Goal: Information Seeking & Learning: Learn about a topic

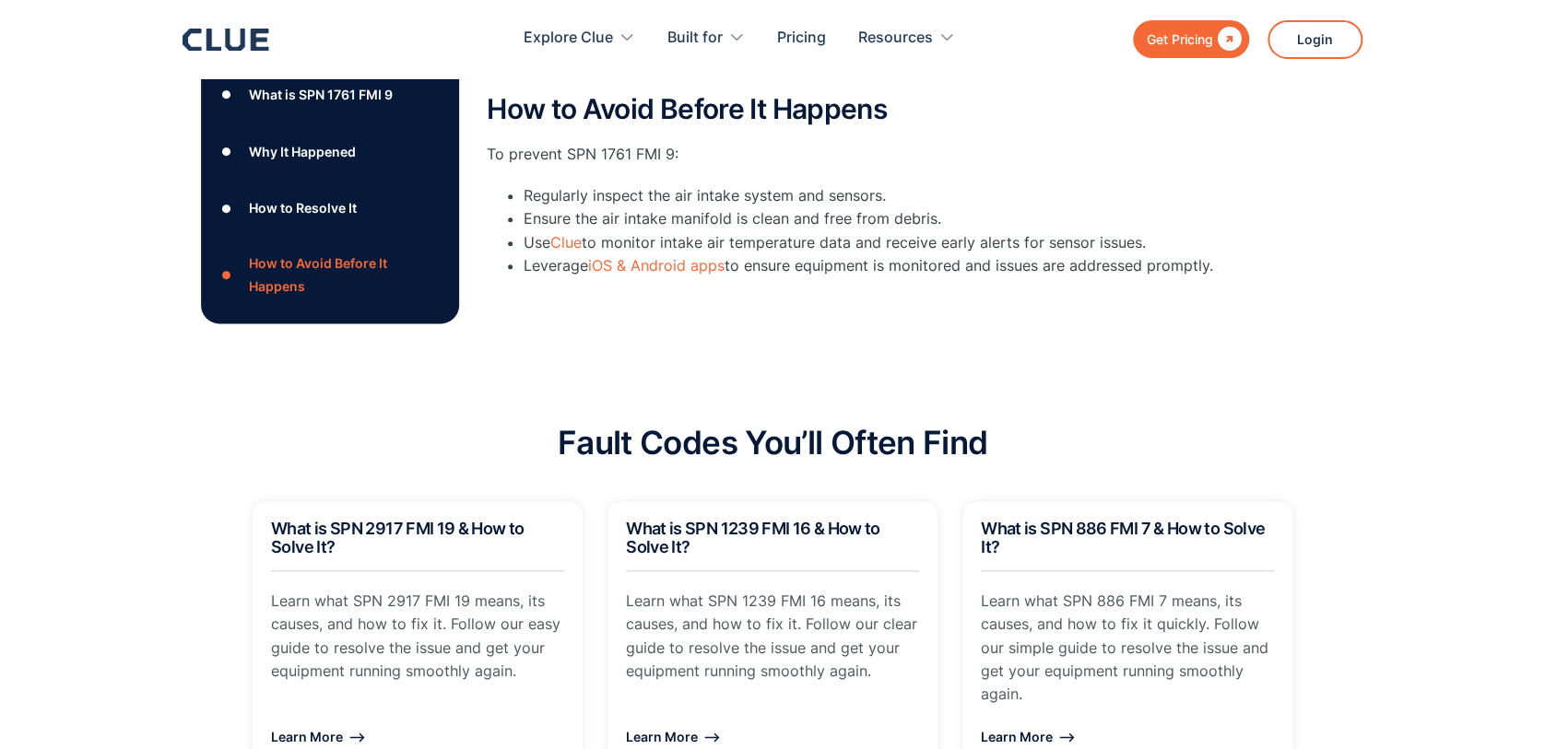
scroll to position [860, 0]
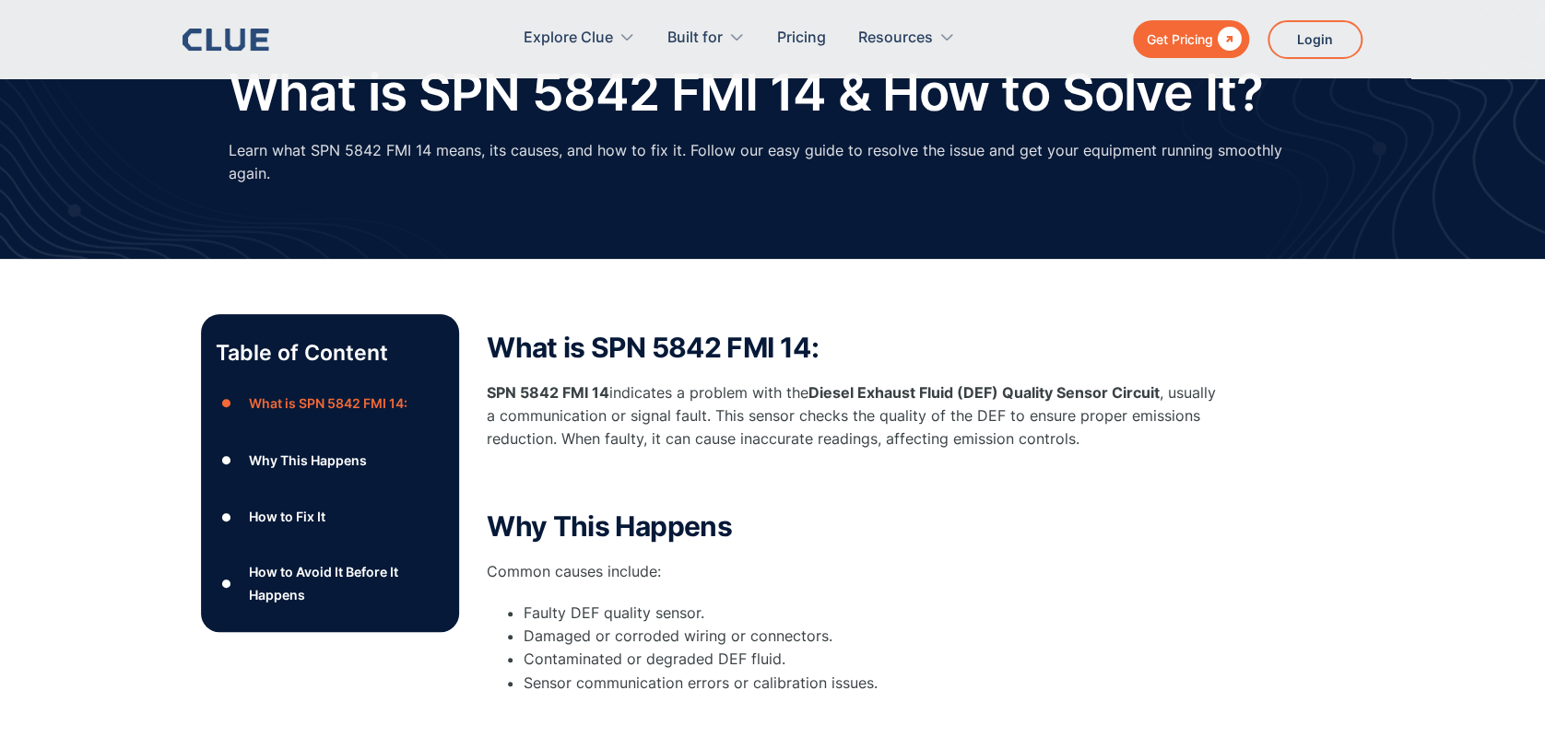
scroll to position [369, 0]
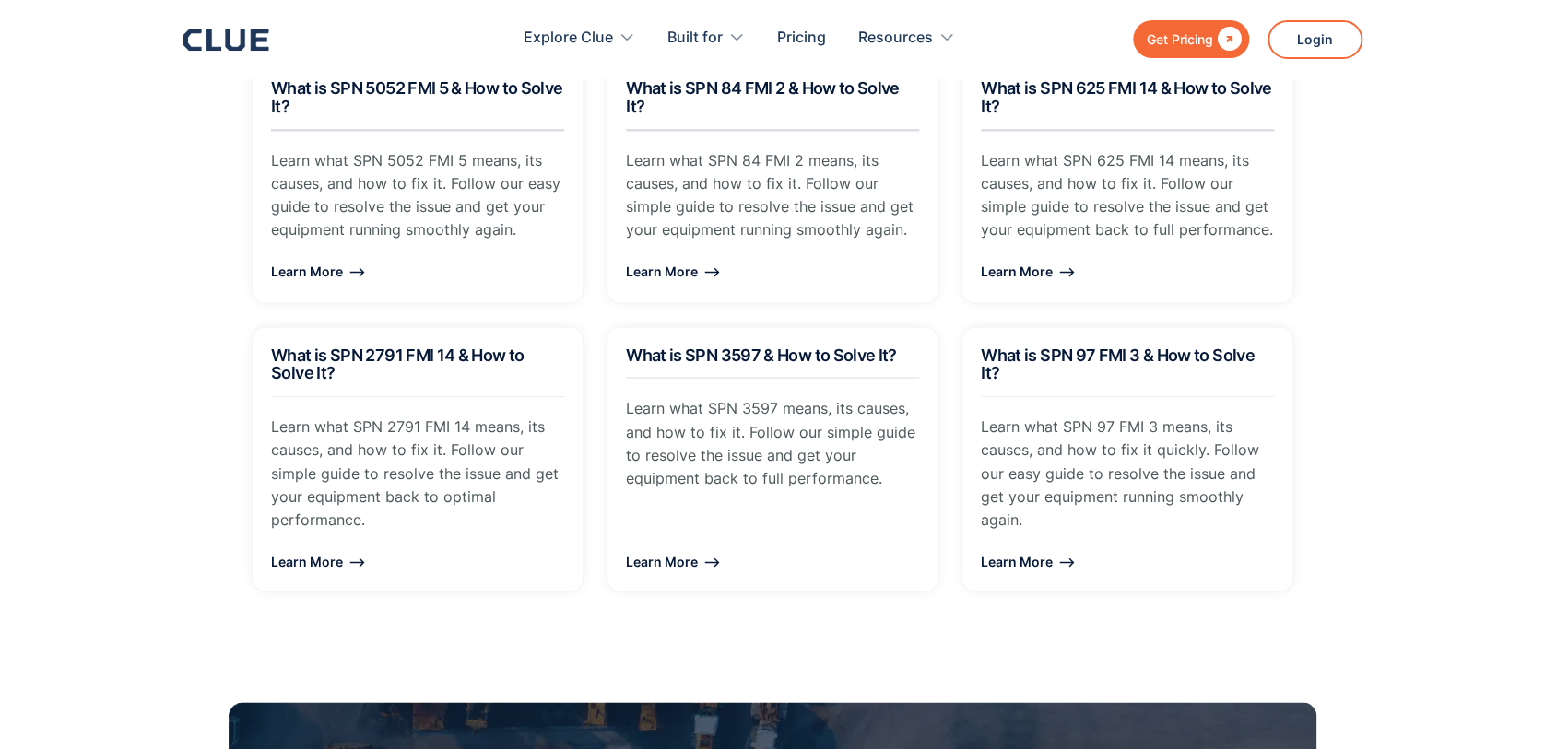
scroll to position [1720, 0]
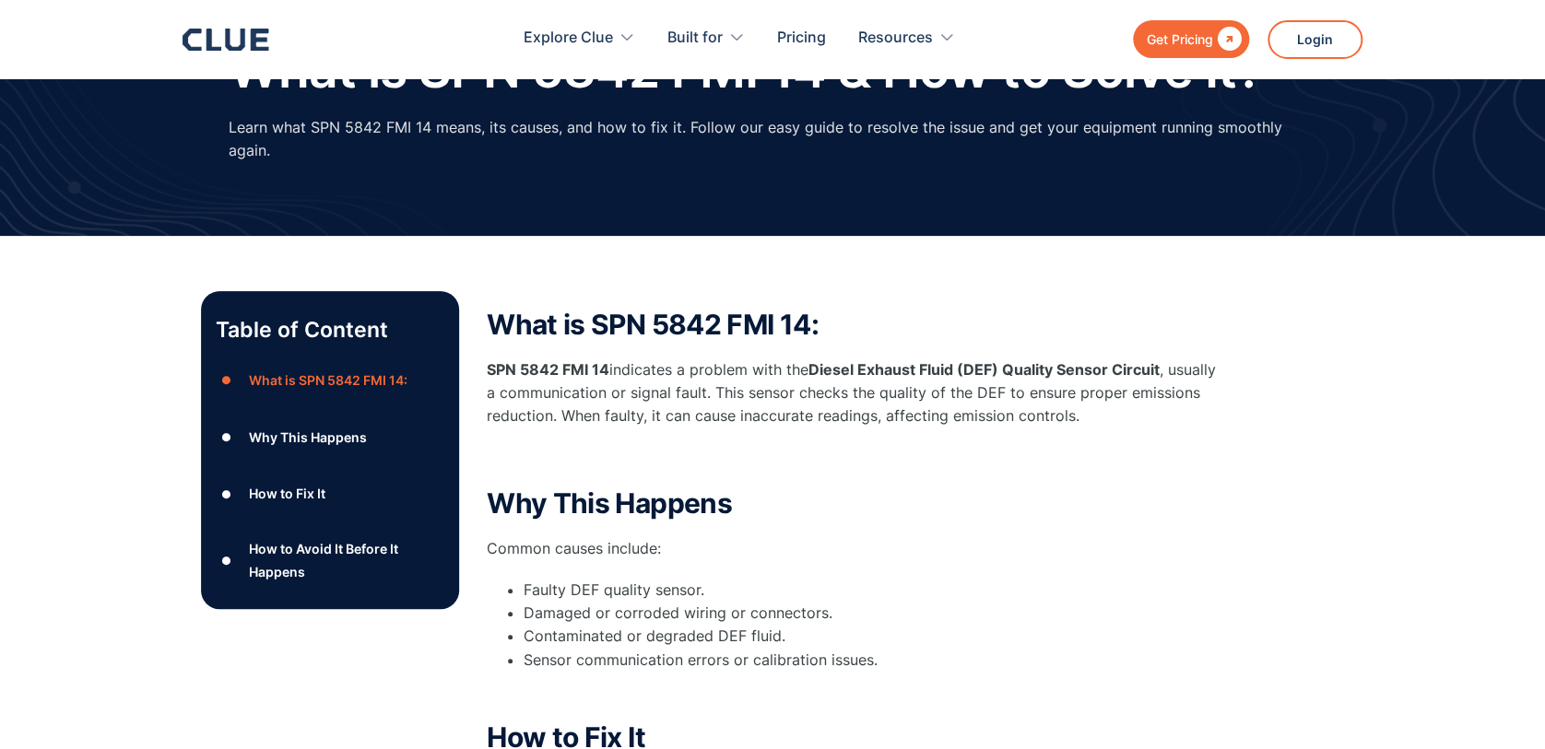
scroll to position [245, 0]
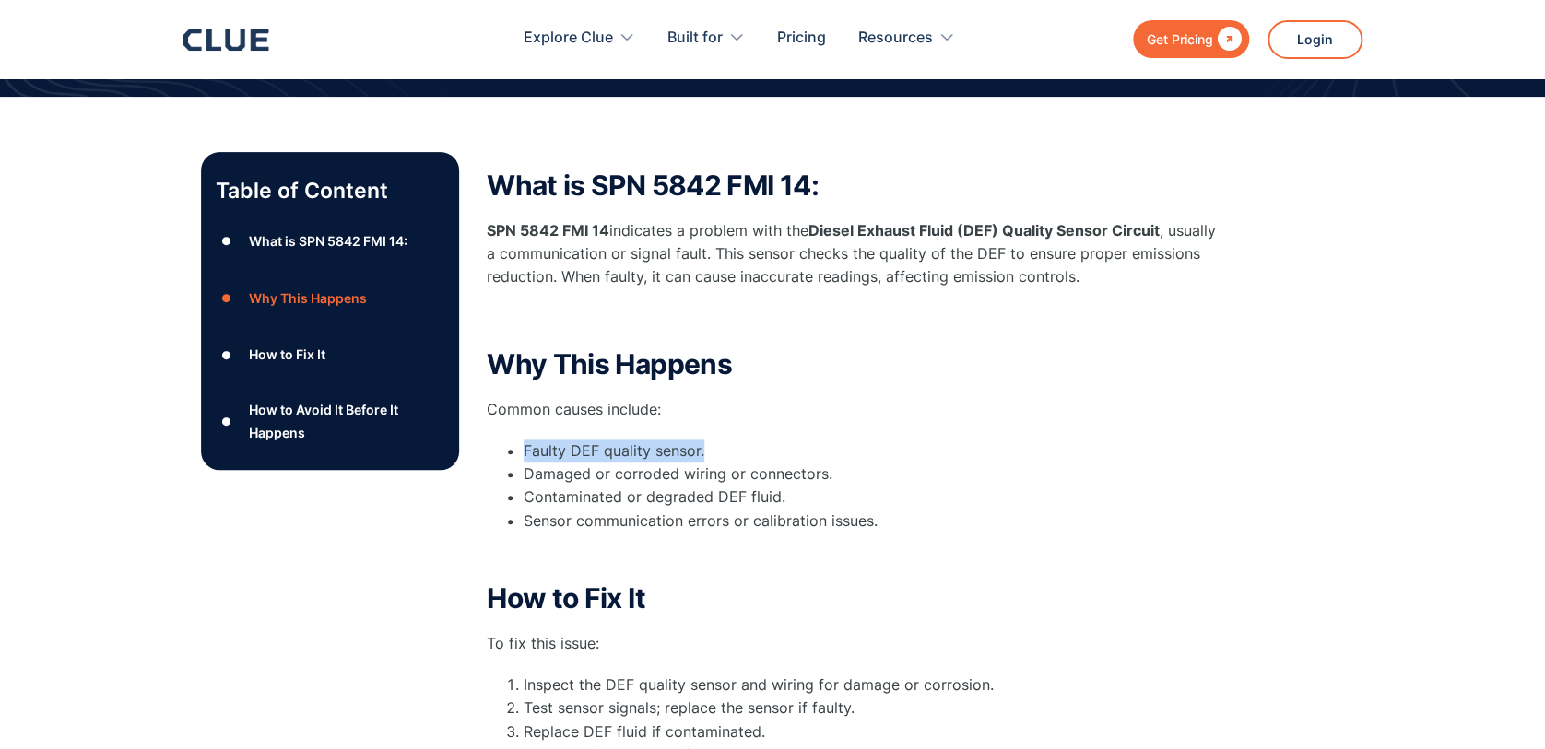
drag, startPoint x: 525, startPoint y: 447, endPoint x: 711, endPoint y: 453, distance: 186.2
click at [711, 453] on li "Faulty DEF quality sensor." at bounding box center [873, 451] width 700 height 23
drag, startPoint x: 711, startPoint y: 453, endPoint x: 680, endPoint y: 451, distance: 31.4
copy li "Faulty DEF quality sensor."
